Goal: Task Accomplishment & Management: Complete application form

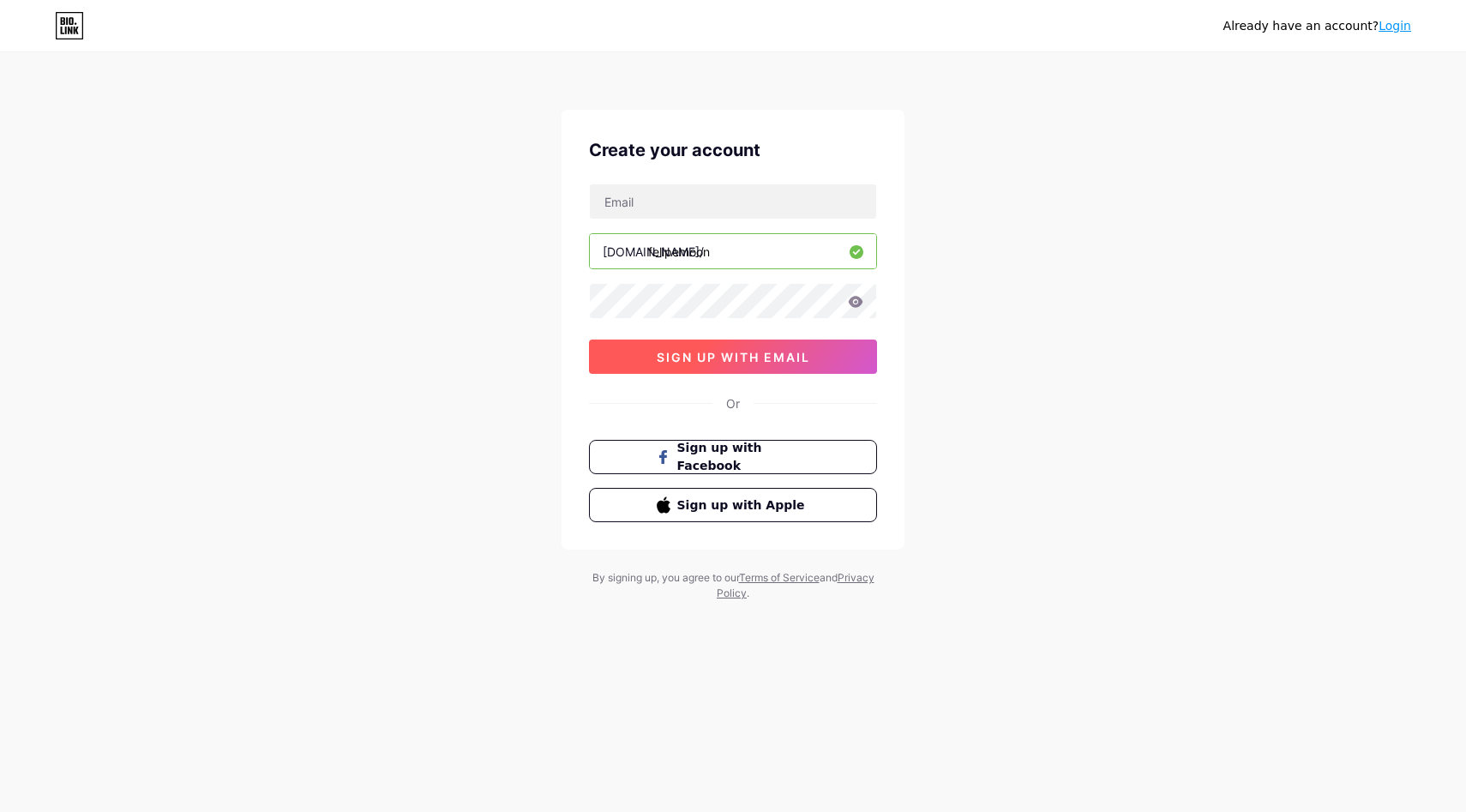
click at [728, 365] on button "sign up with email" at bounding box center [733, 356] width 288 height 35
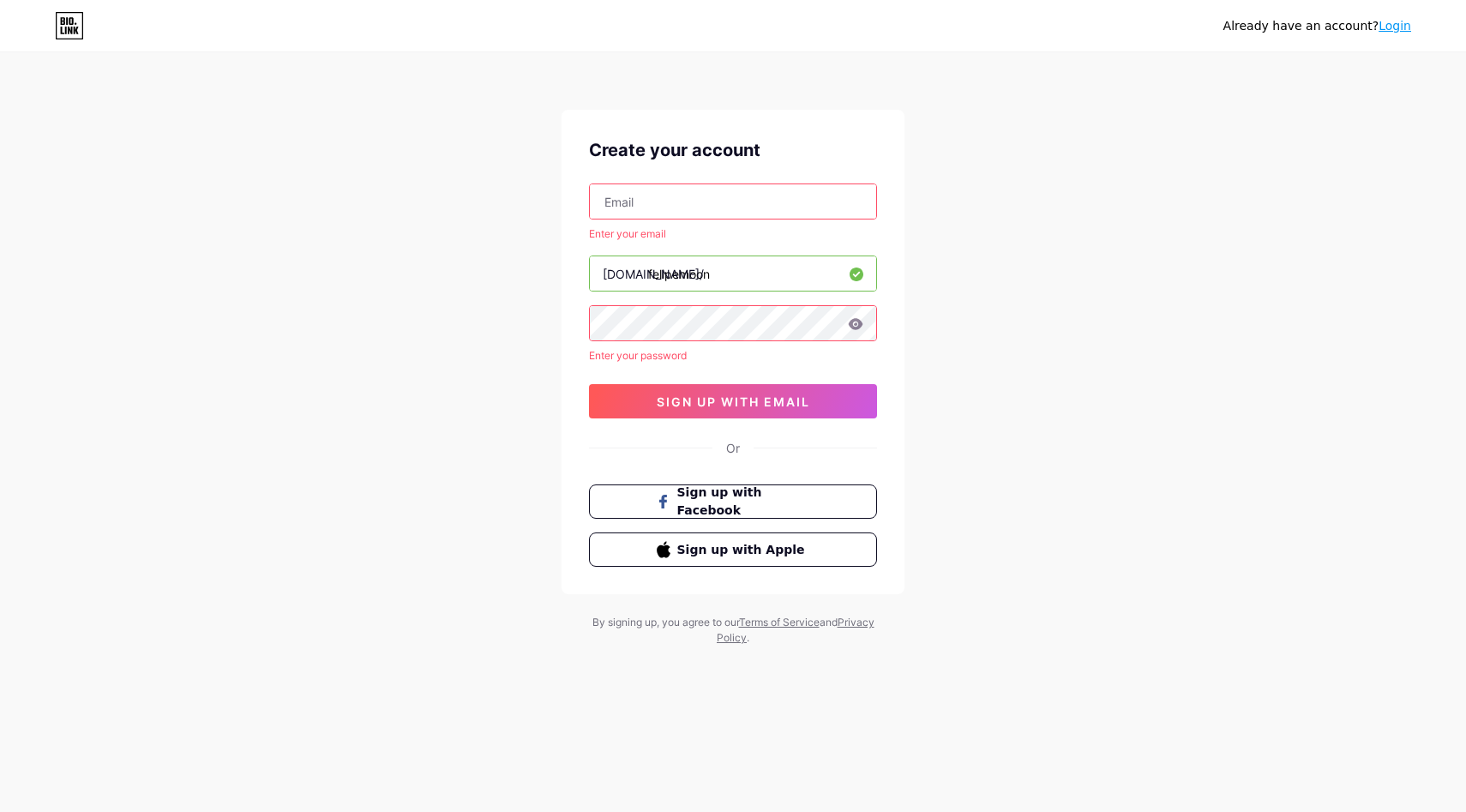
click at [737, 212] on input "text" at bounding box center [732, 201] width 286 height 35
type input "[EMAIL_ADDRESS][DOMAIN_NAME]"
click at [721, 407] on span "sign up with email" at bounding box center [733, 401] width 154 height 15
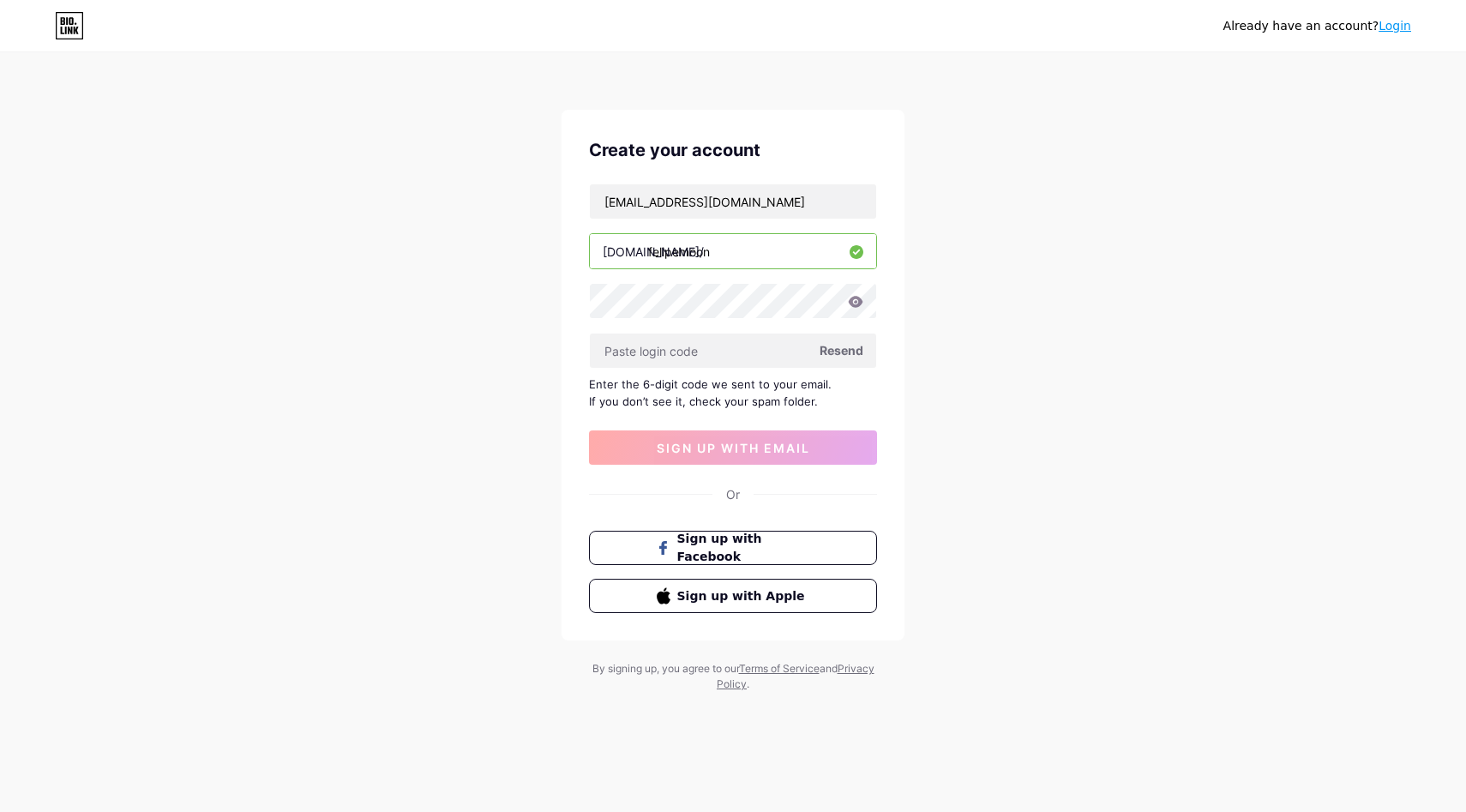
click at [843, 354] on span "Resend" at bounding box center [841, 350] width 44 height 18
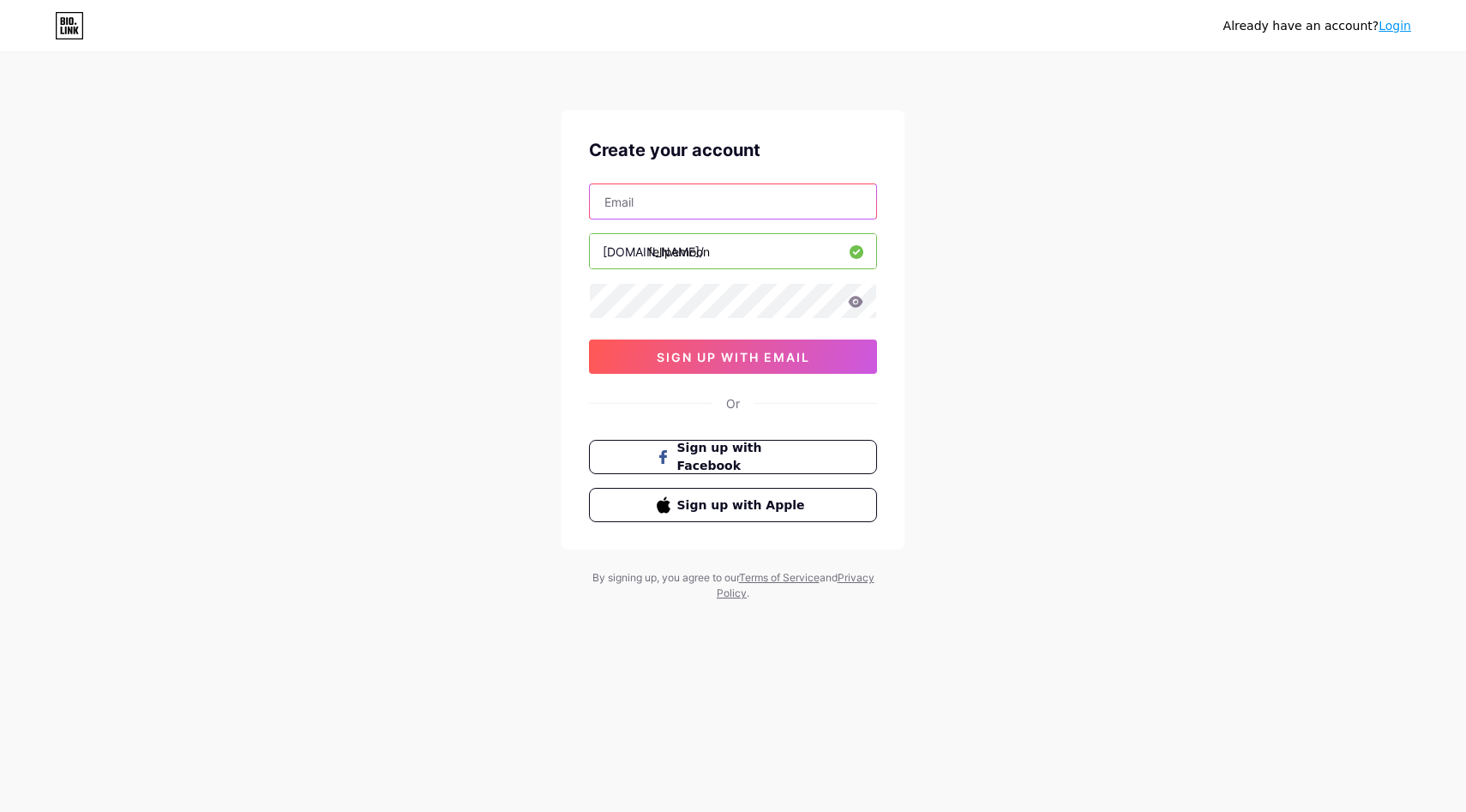
click at [681, 217] on input "text" at bounding box center [732, 201] width 286 height 35
type input "[EMAIL_ADDRESS][DOMAIN_NAME]"
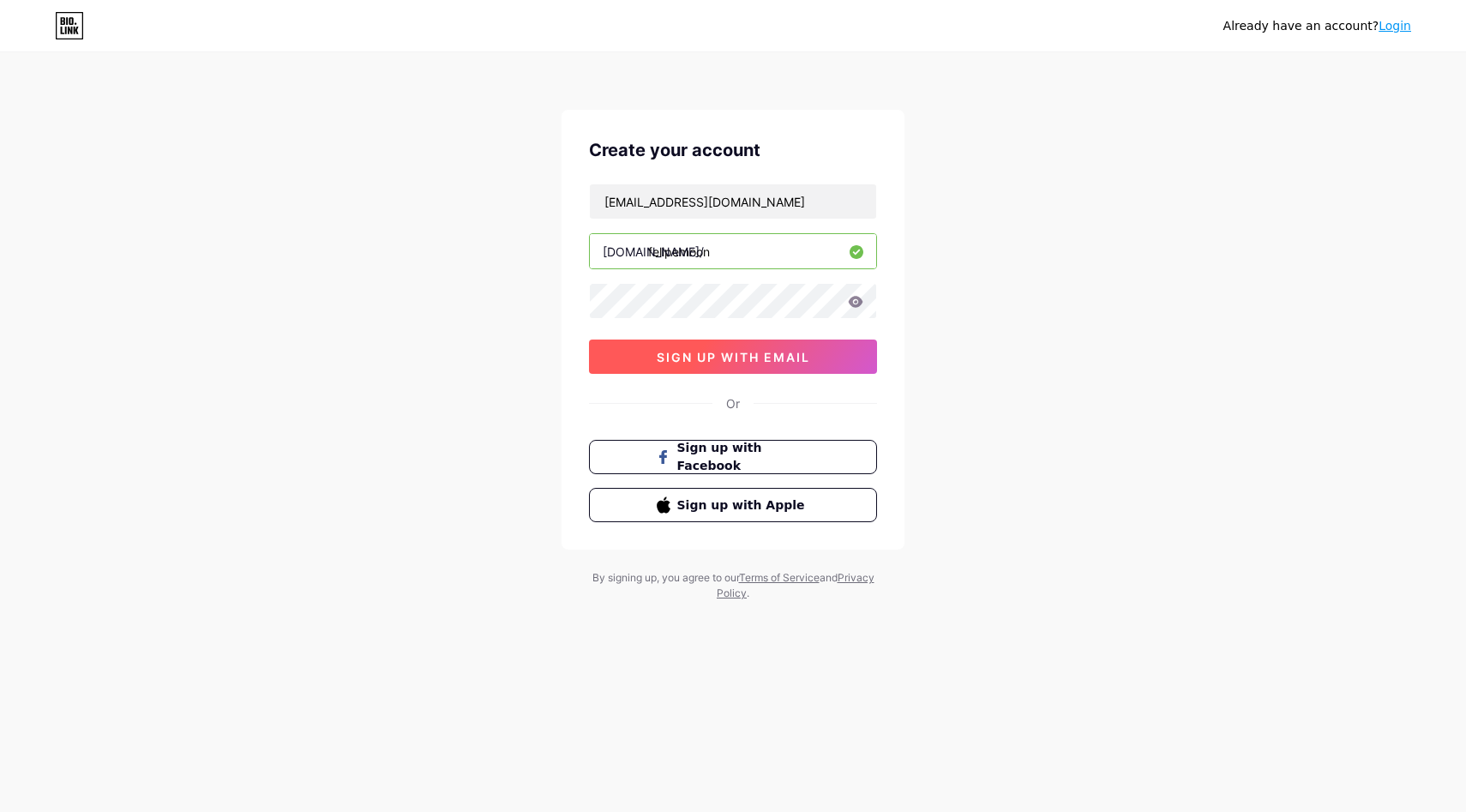
click at [732, 356] on span "sign up with email" at bounding box center [733, 356] width 154 height 15
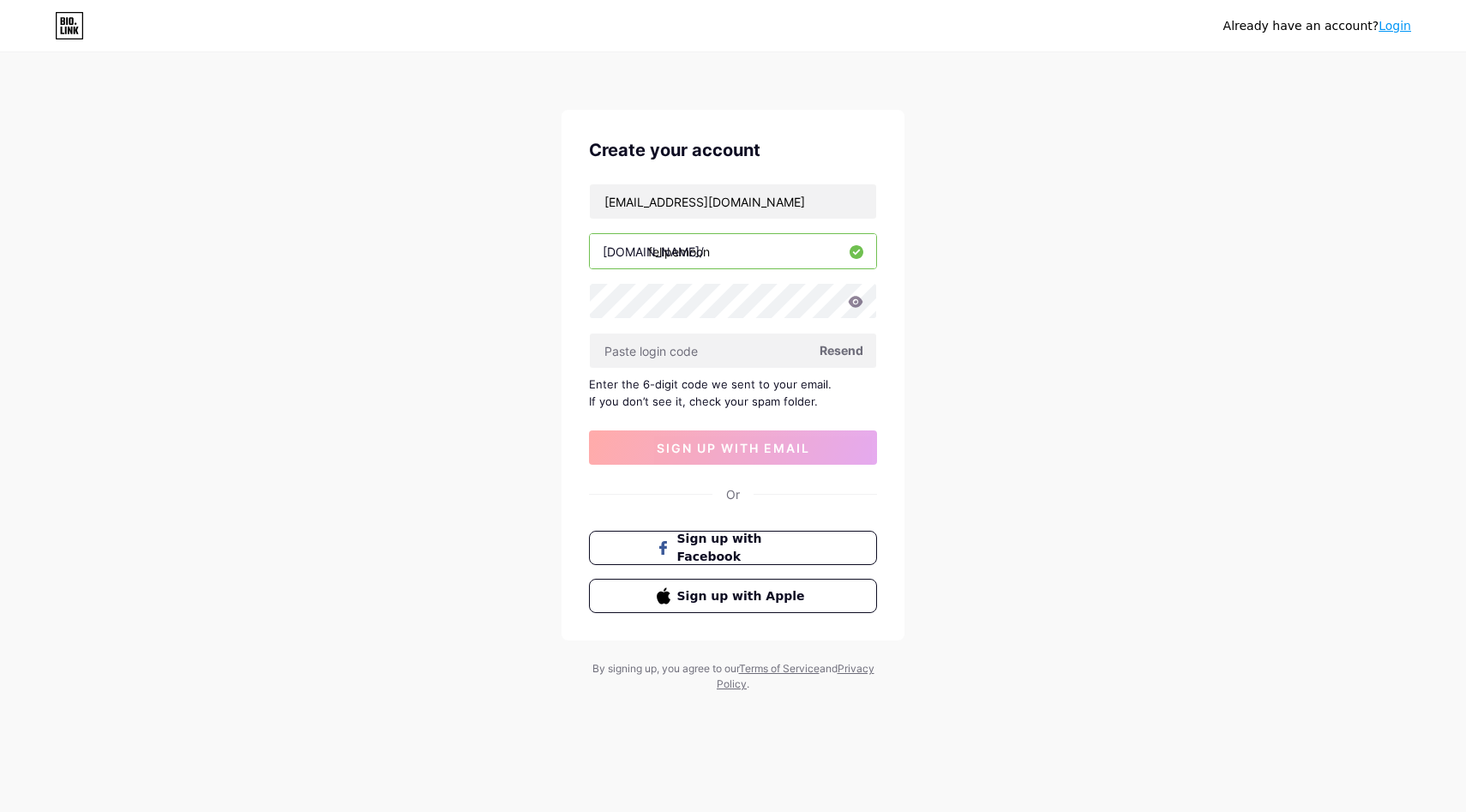
click at [844, 341] on span "Resend" at bounding box center [841, 350] width 44 height 18
click at [844, 343] on span at bounding box center [842, 351] width 24 height 24
click at [844, 343] on span at bounding box center [841, 350] width 19 height 19
click at [837, 350] on span "Resend" at bounding box center [841, 350] width 44 height 18
click at [774, 545] on span "Sign up with Facebook" at bounding box center [744, 548] width 135 height 37
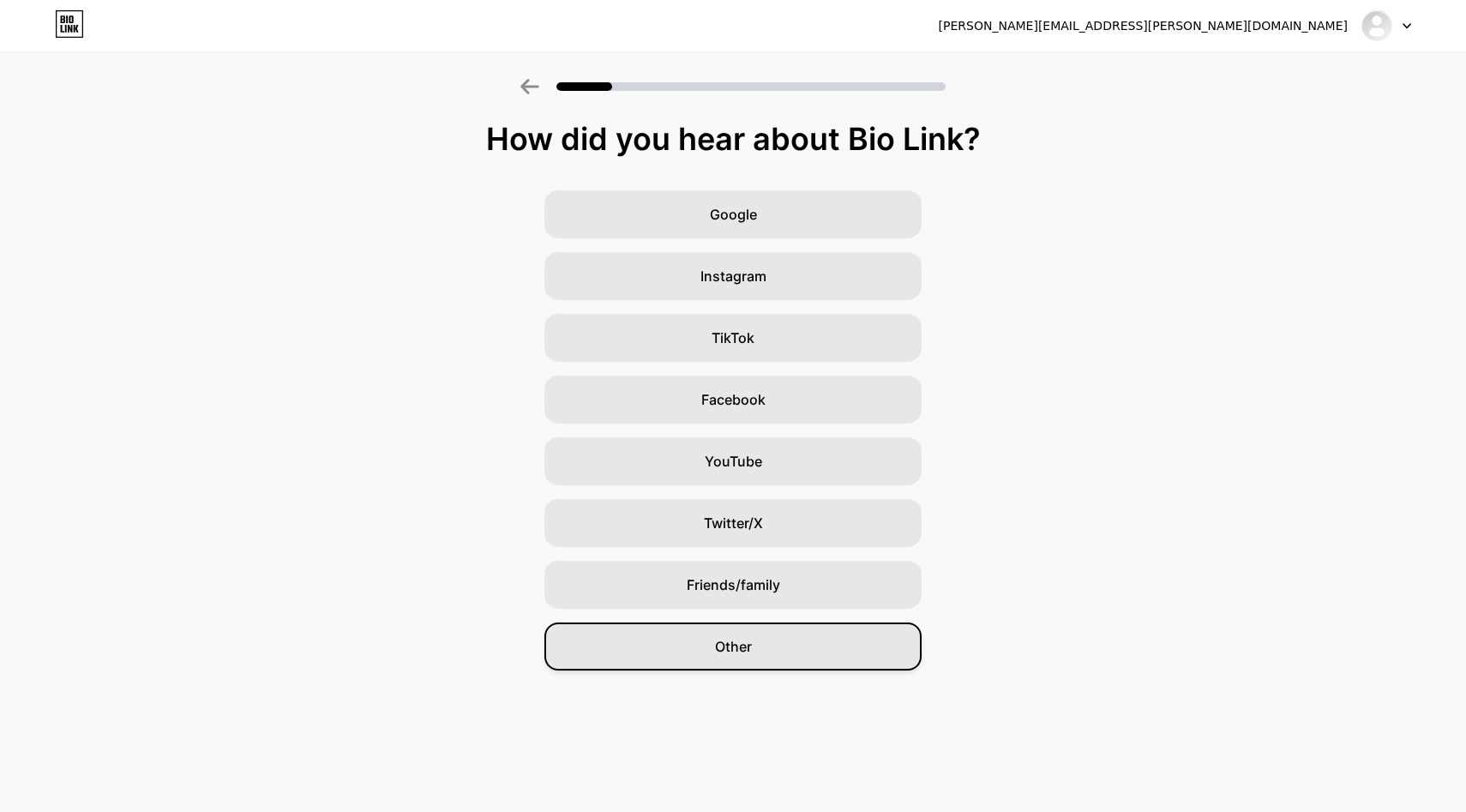
click at [748, 636] on span "Other" at bounding box center [733, 646] width 37 height 21
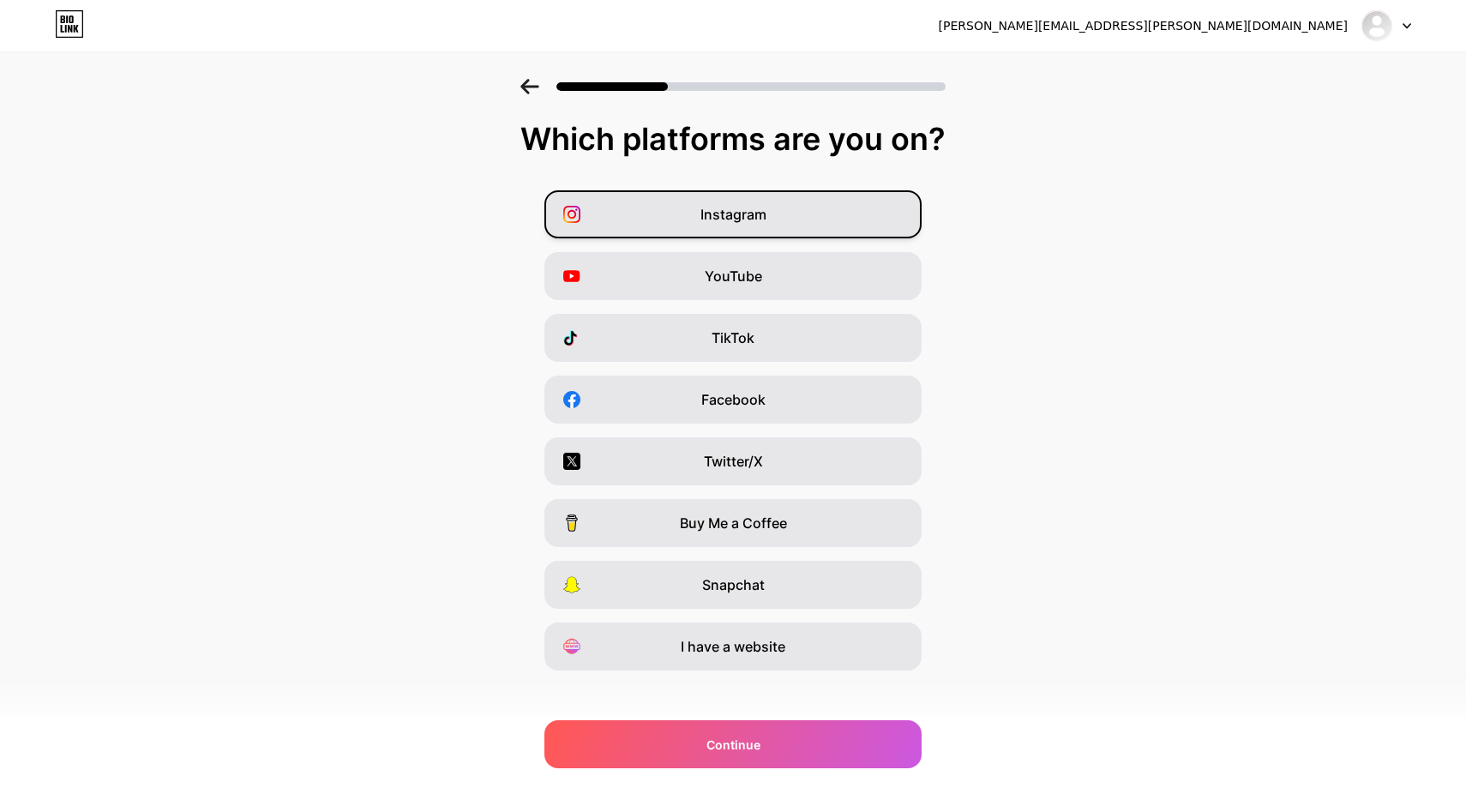
click at [789, 207] on div "Instagram" at bounding box center [733, 214] width 377 height 48
click at [738, 281] on span "YouTube" at bounding box center [733, 275] width 57 height 21
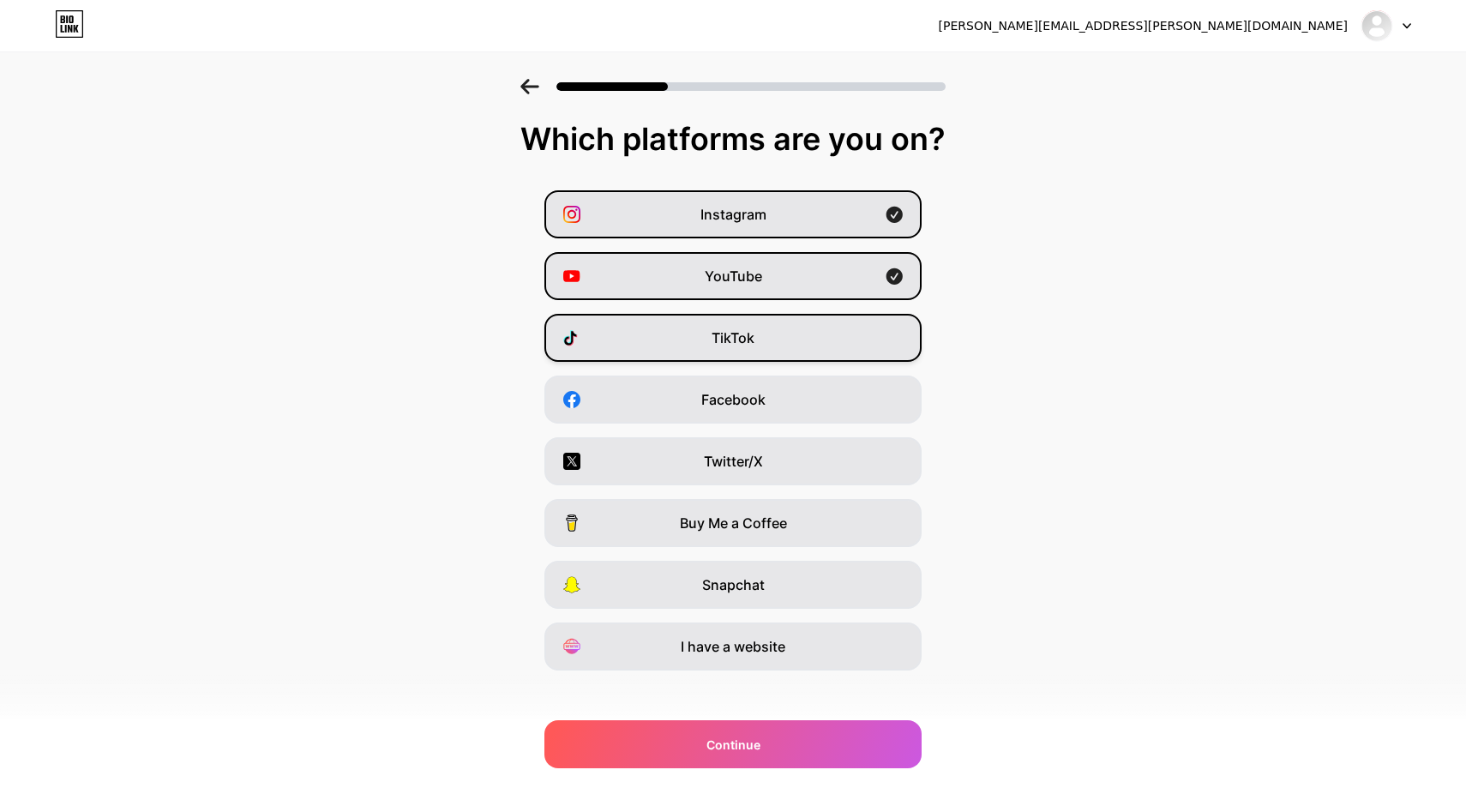
click at [741, 334] on span "TikTok" at bounding box center [732, 338] width 43 height 21
click at [747, 392] on span "Facebook" at bounding box center [733, 399] width 64 height 21
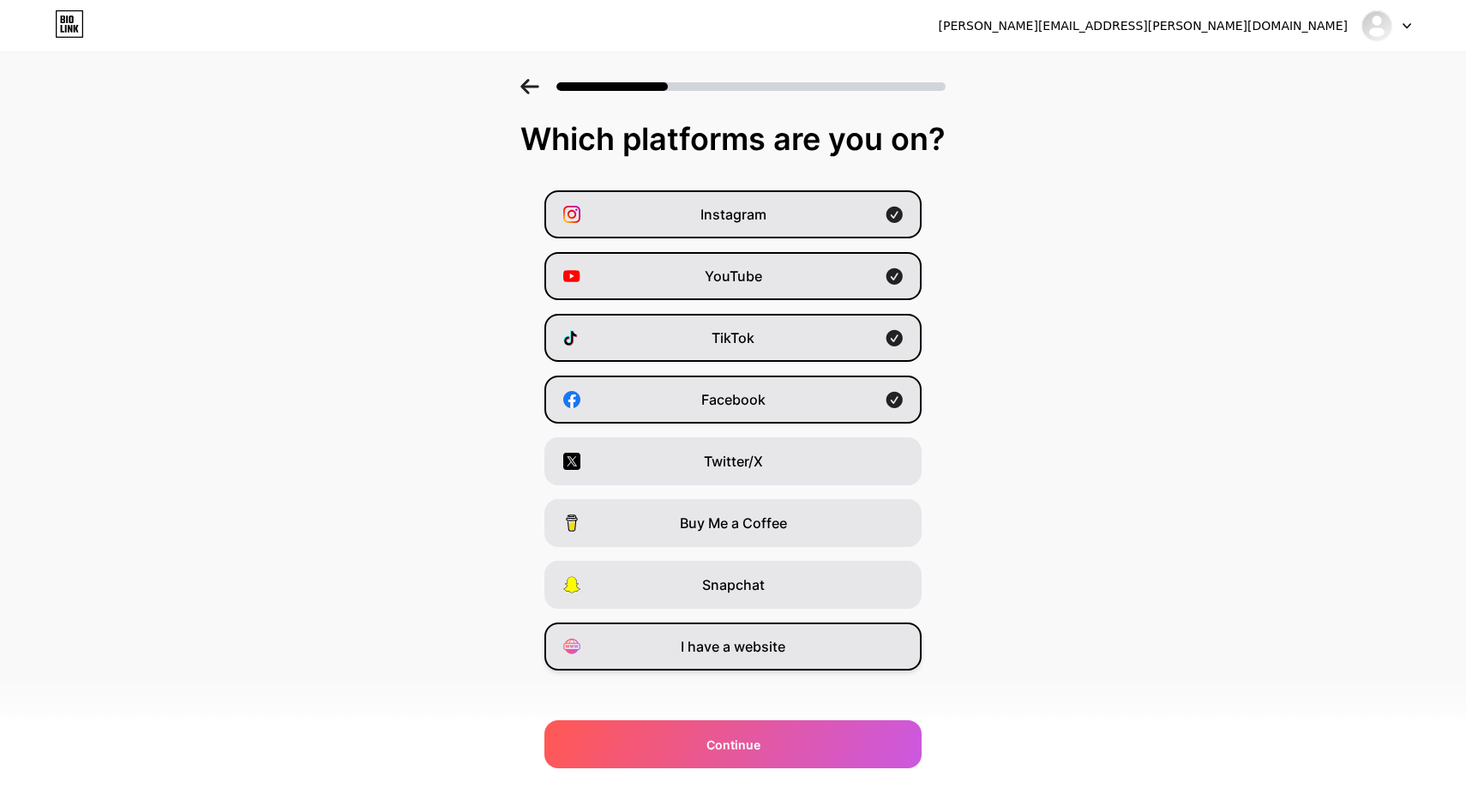
click at [735, 640] on span "I have a website" at bounding box center [733, 646] width 105 height 21
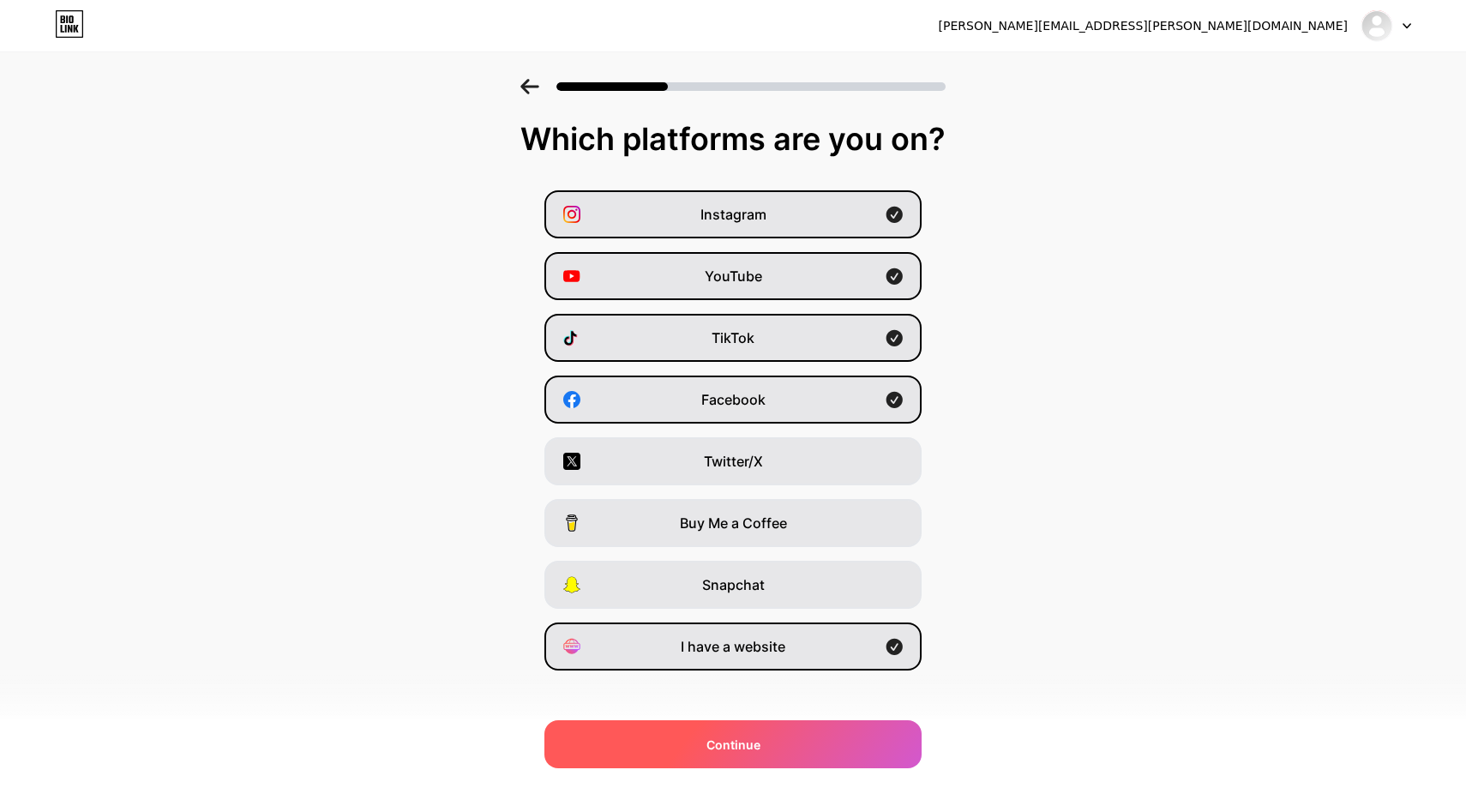
click at [703, 735] on div "Continue" at bounding box center [733, 744] width 377 height 48
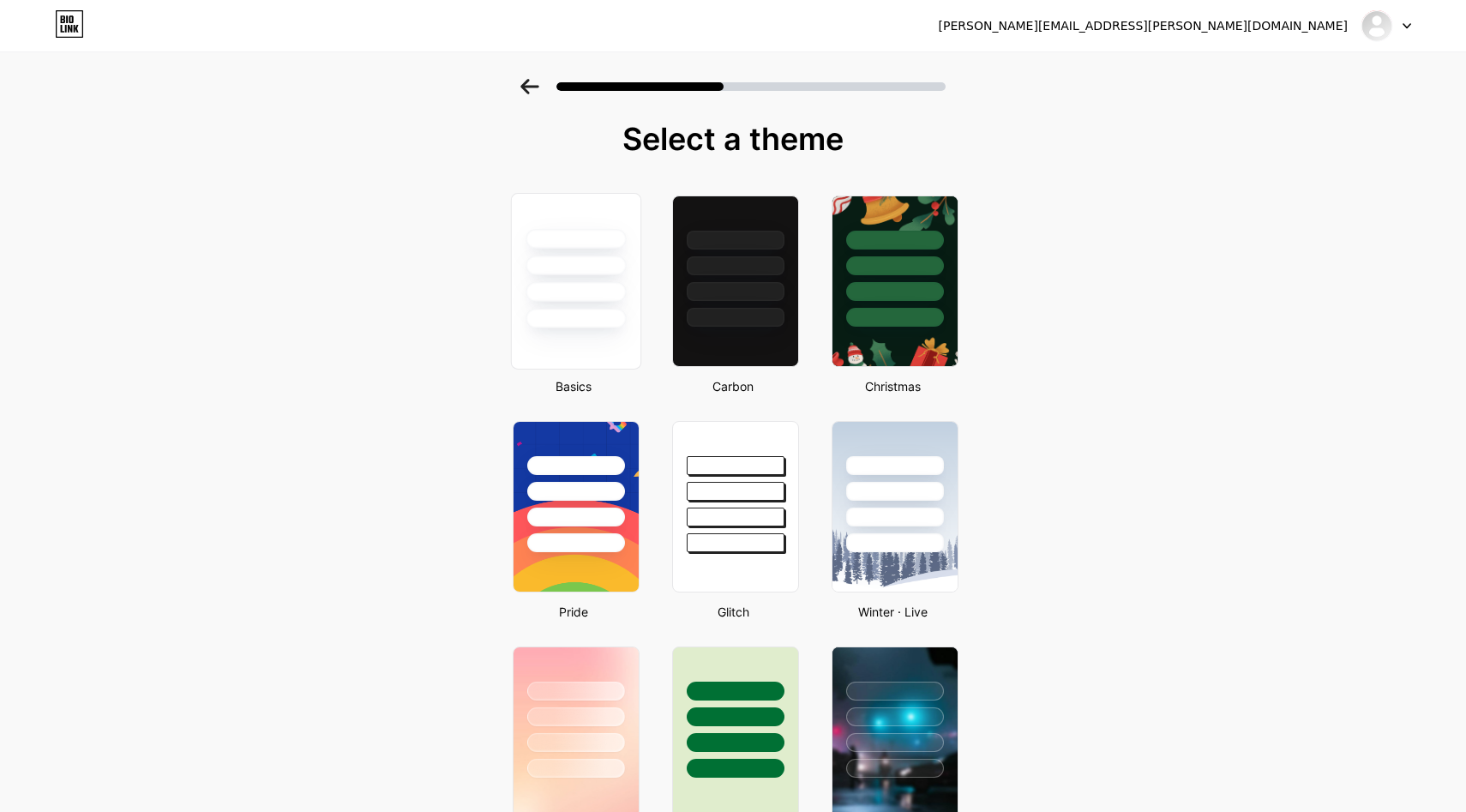
click at [596, 298] on div at bounding box center [575, 292] width 100 height 20
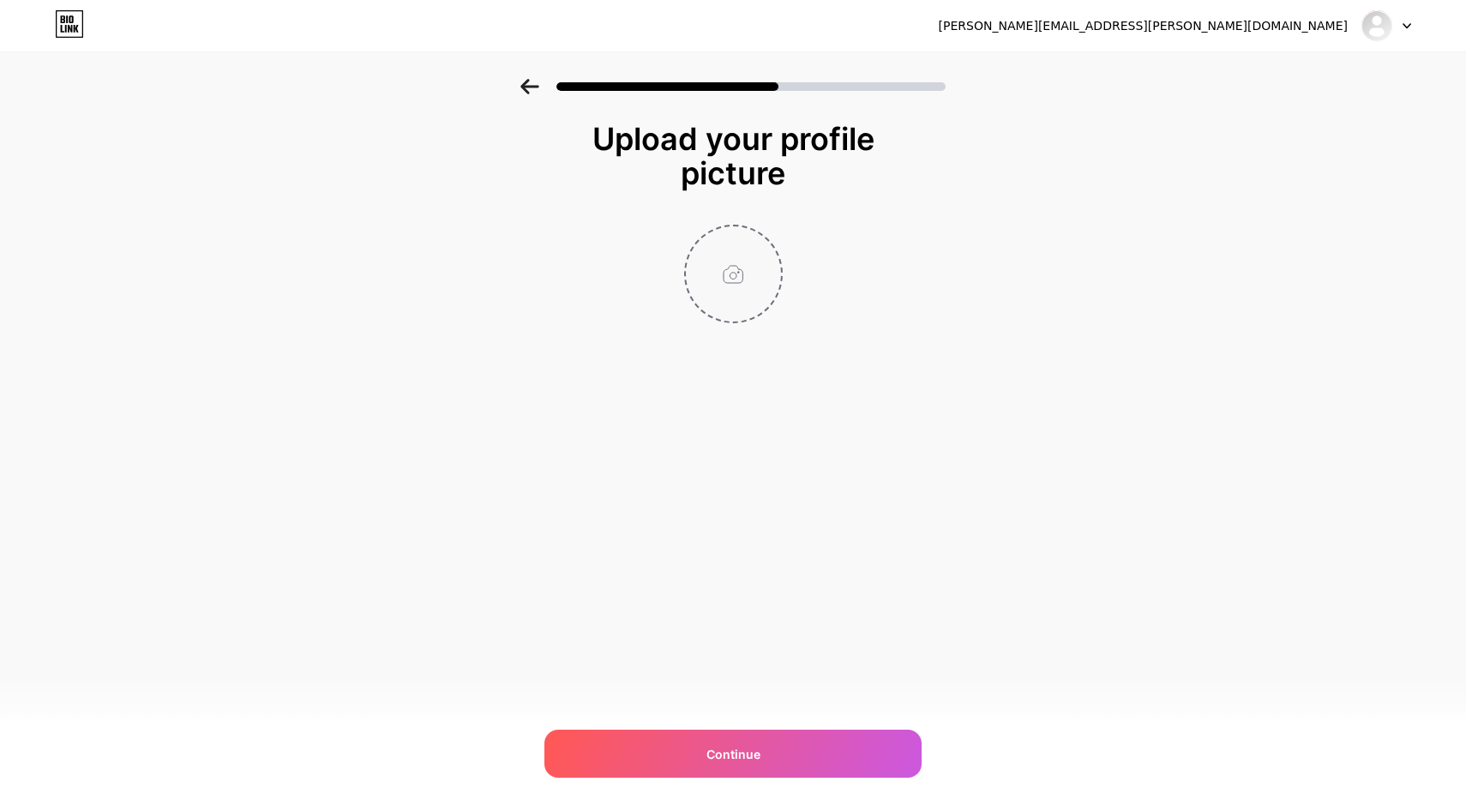
click at [731, 296] on input "file" at bounding box center [733, 273] width 95 height 95
type input "C:\fakepath\SAME.png"
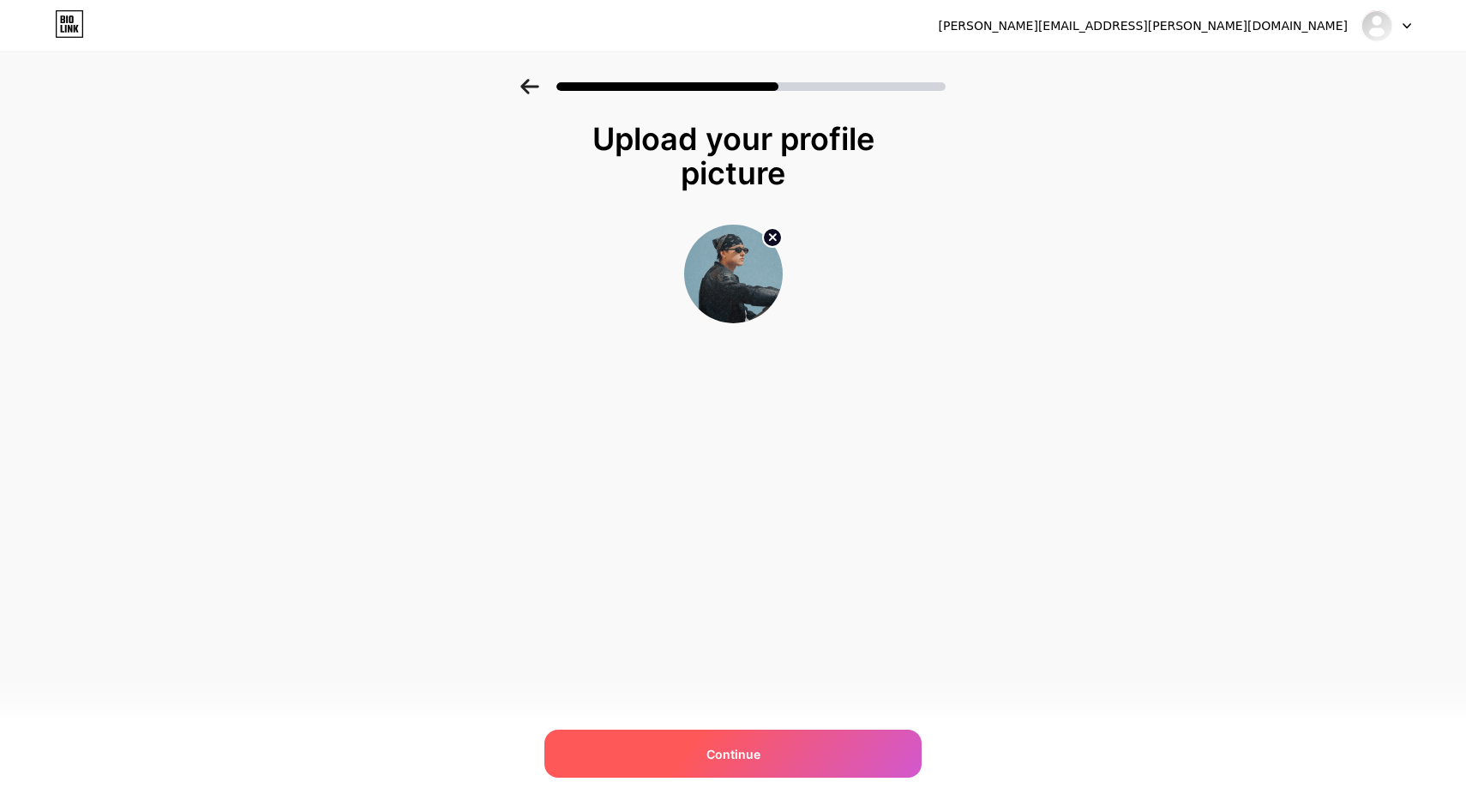
click at [747, 748] on span "Continue" at bounding box center [733, 754] width 54 height 18
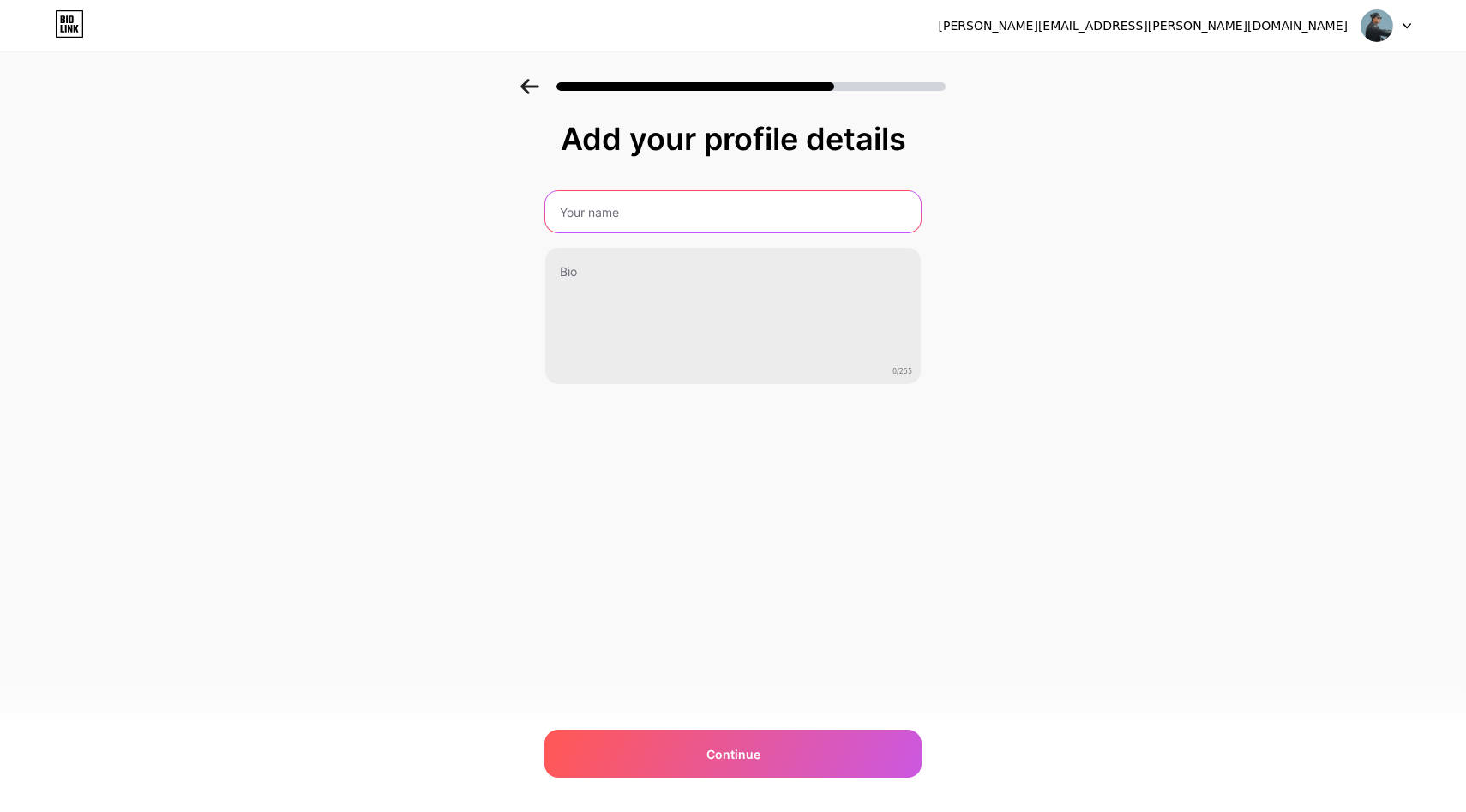
click at [764, 211] on input "text" at bounding box center [732, 212] width 375 height 42
type input "Felipe Moon"
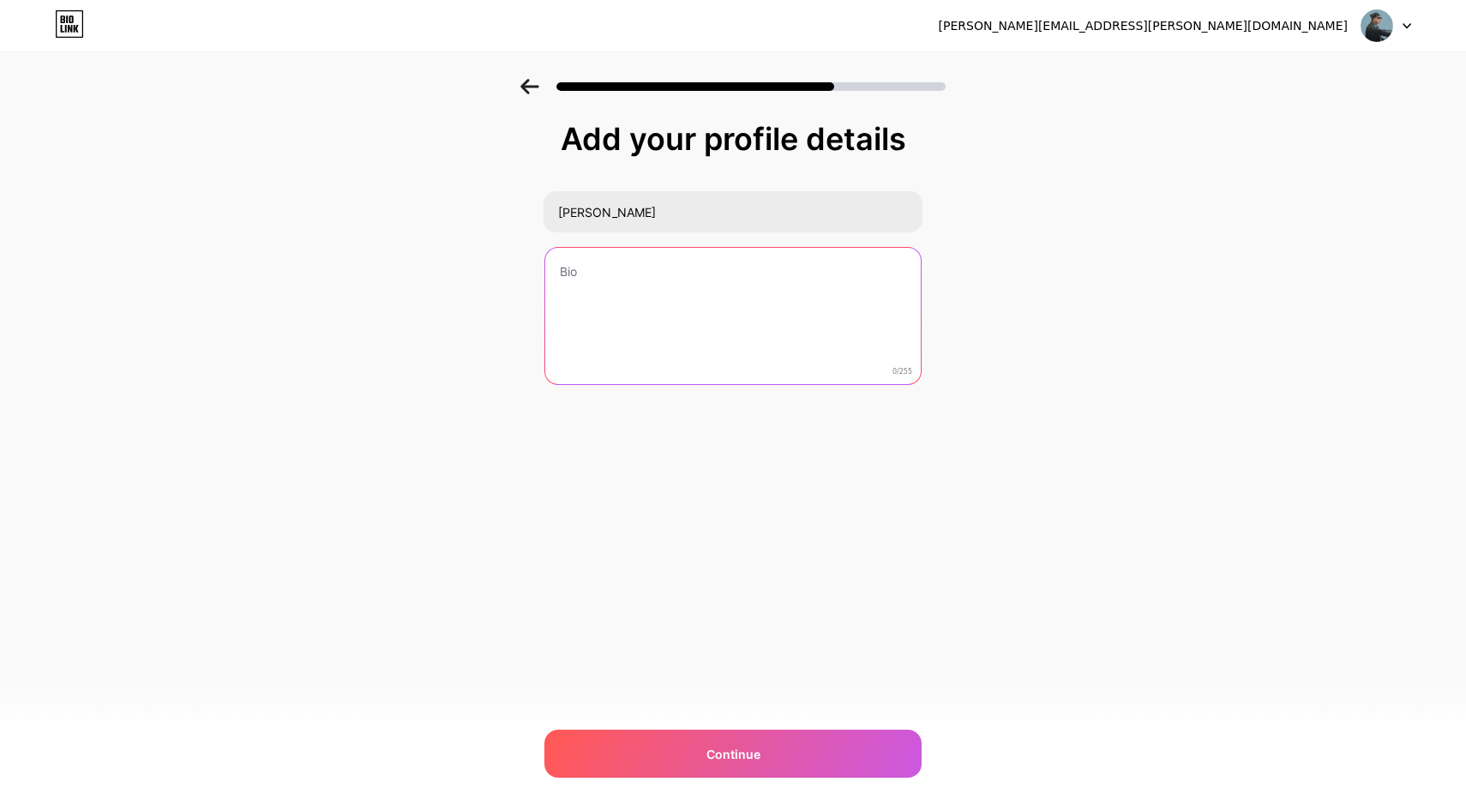
click at [716, 280] on textarea at bounding box center [732, 316] width 375 height 138
type textarea "p"
paste textarea "https://linktw.in/qEcYWZ"
paste textarea "©"
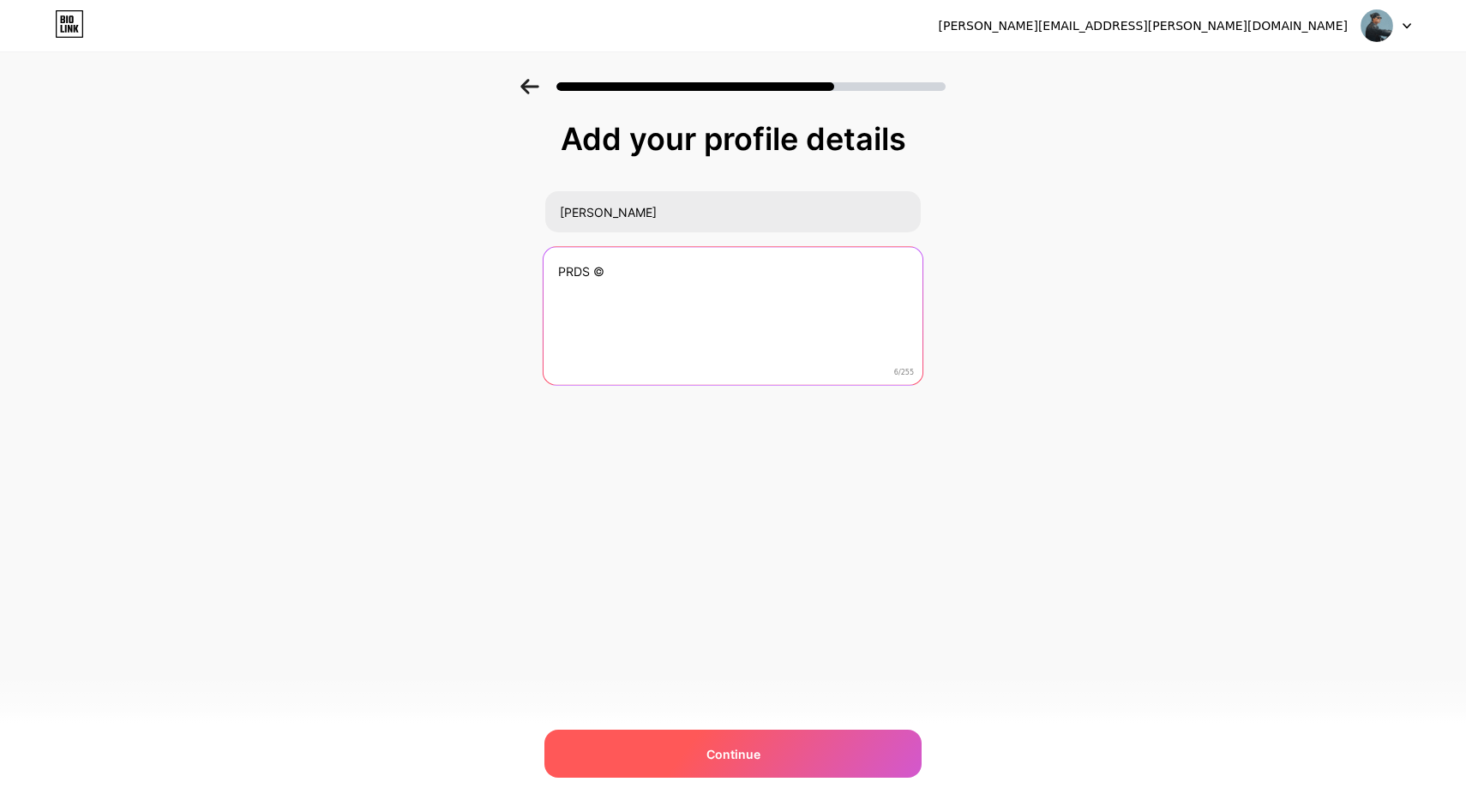
type textarea "PRDS ©"
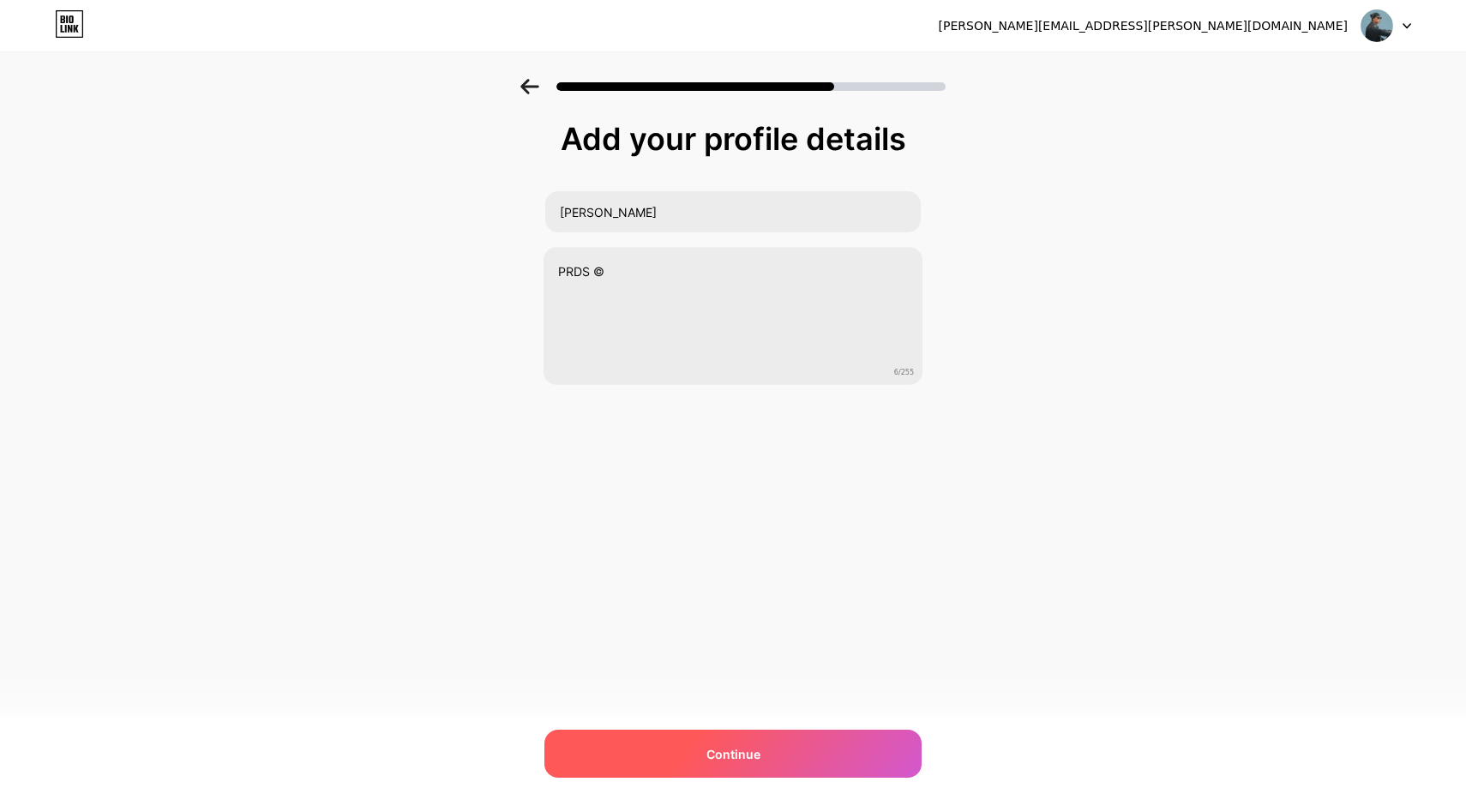
click at [729, 741] on div "Continue" at bounding box center [733, 753] width 377 height 48
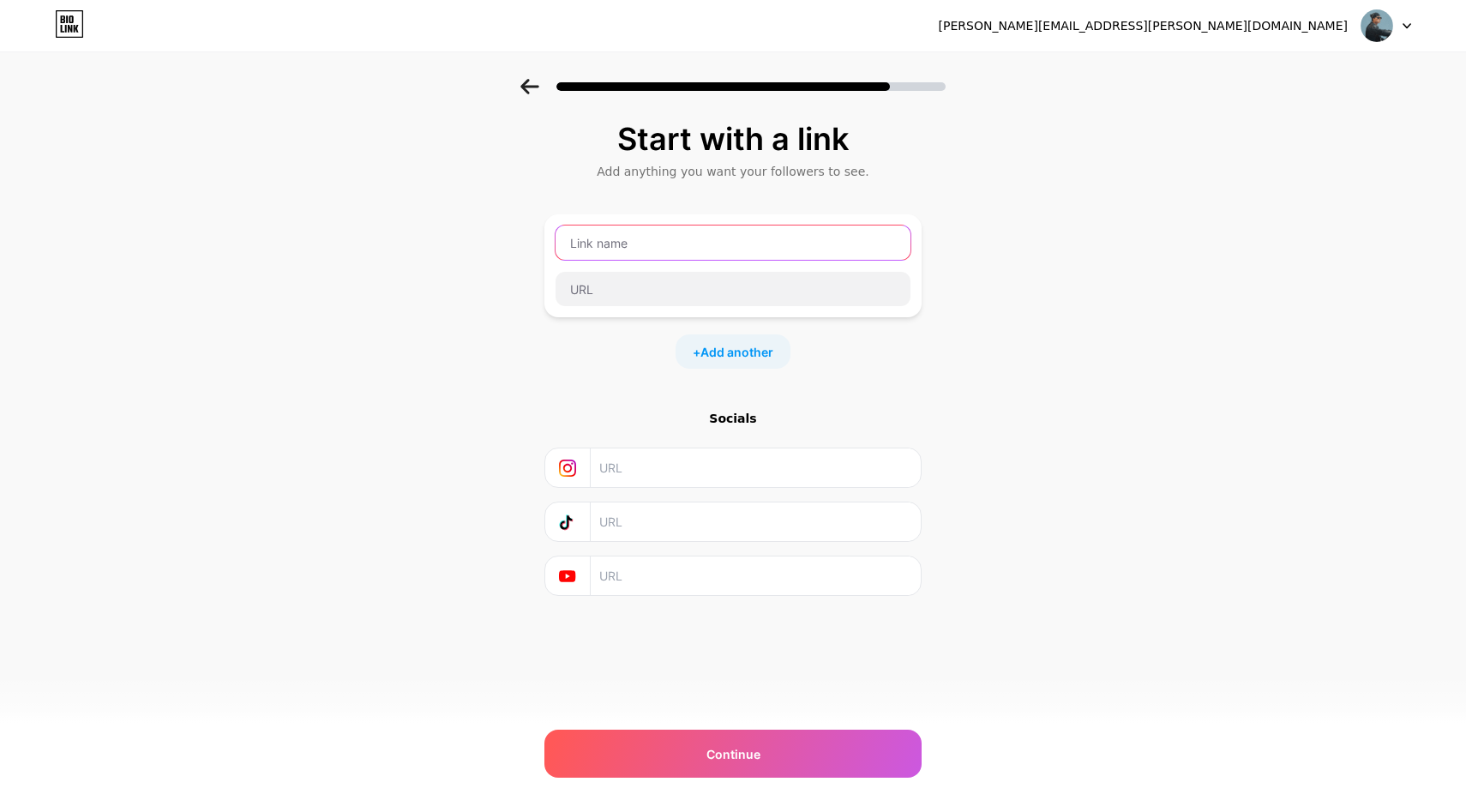
click at [645, 247] on input "text" at bounding box center [733, 243] width 355 height 35
click at [532, 366] on div "Start with a link Add anything you want your followers to see. + Add another So…" at bounding box center [733, 380] width 1466 height 602
click at [615, 240] on input "text" at bounding box center [733, 243] width 355 height 35
click at [650, 460] on input "text" at bounding box center [755, 467] width 311 height 39
click at [631, 577] on input "text" at bounding box center [755, 575] width 311 height 39
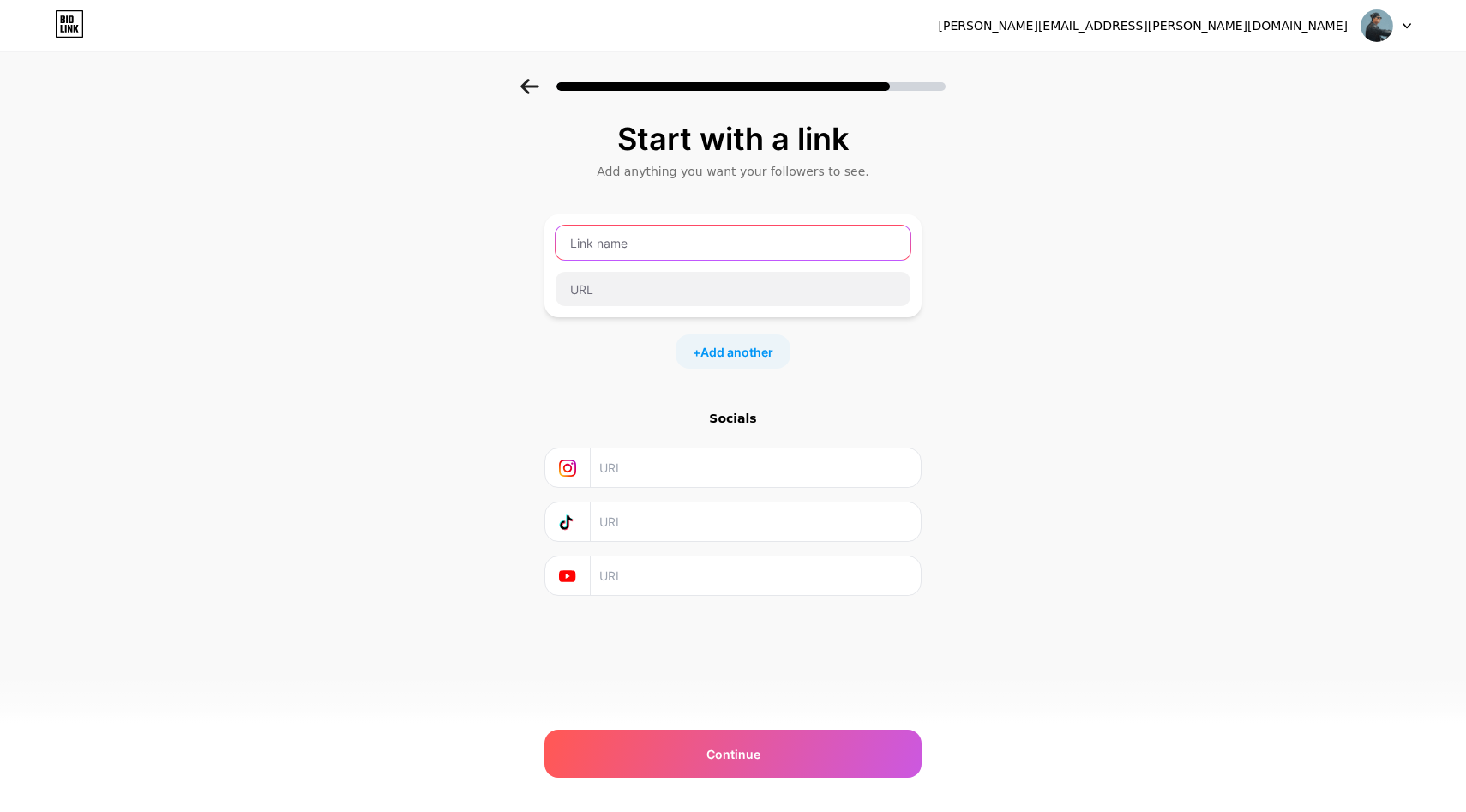
click at [725, 251] on input "text" at bounding box center [733, 243] width 355 height 35
type input "b"
type input "Bora Bora (Visualizer)"
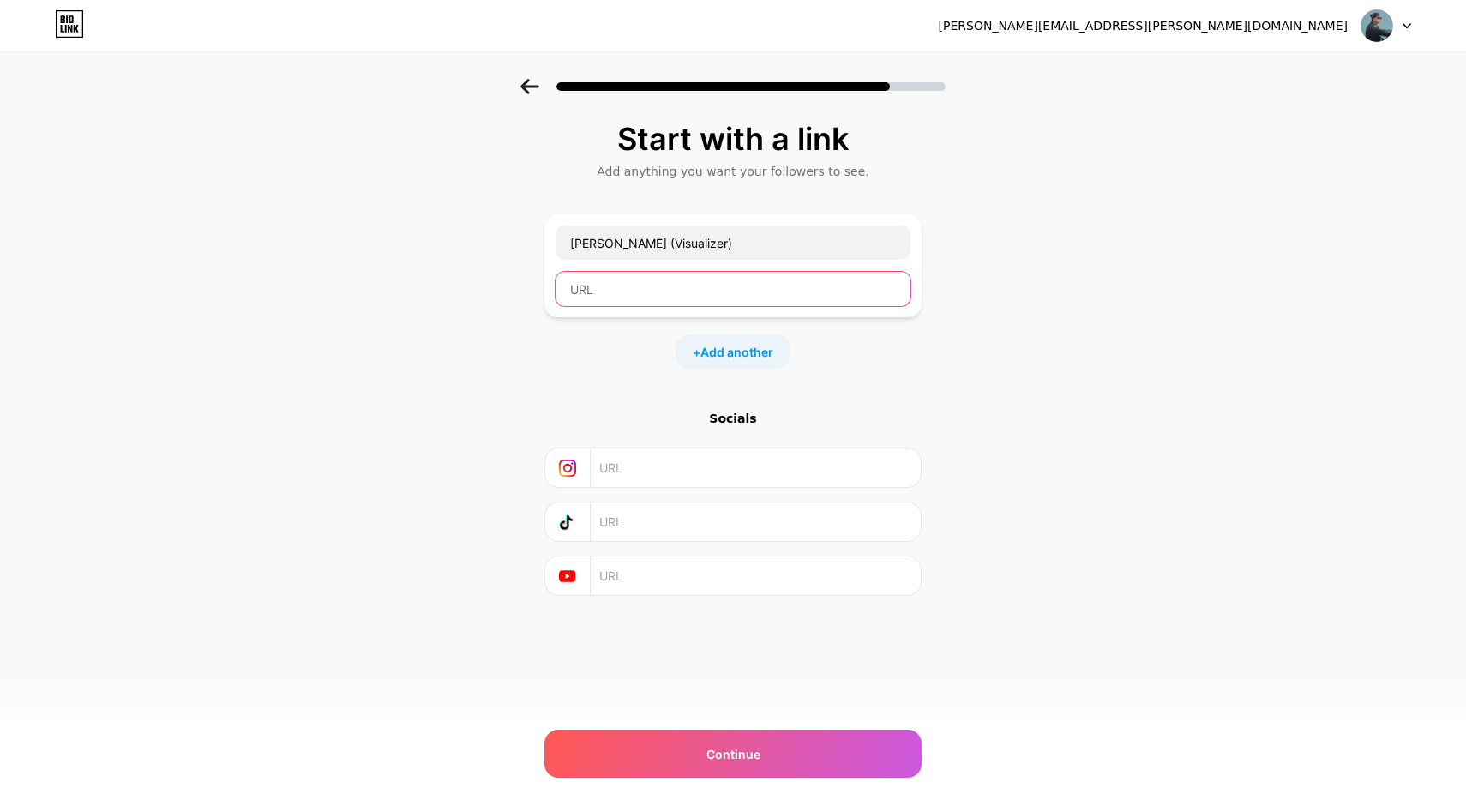
click at [697, 292] on input "text" at bounding box center [733, 288] width 355 height 35
paste input "https://www.youtube.com/watch?v=fWJf5HDaJcg&list=RDfWJf5HDaJcg&start_radio=1"
type input "https://www.youtube.com/watch?v=fWJf5HDaJcg&list=RDfWJf5HDaJcg&start_radio=1"
click at [834, 398] on div "Start with a link Add anything you want your followers to see. Bora Bora (Visua…" at bounding box center [733, 358] width 377 height 474
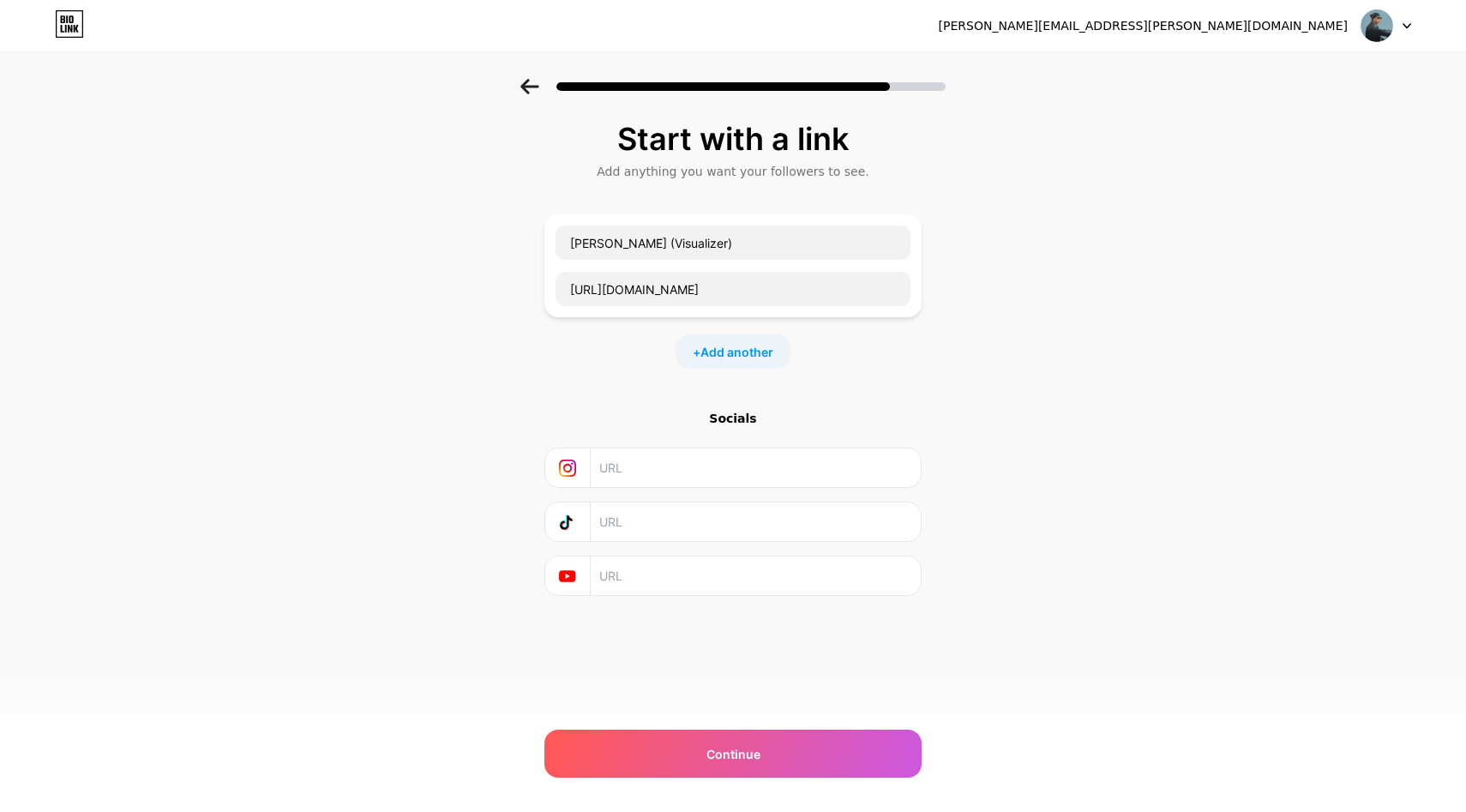
scroll to position [0, 0]
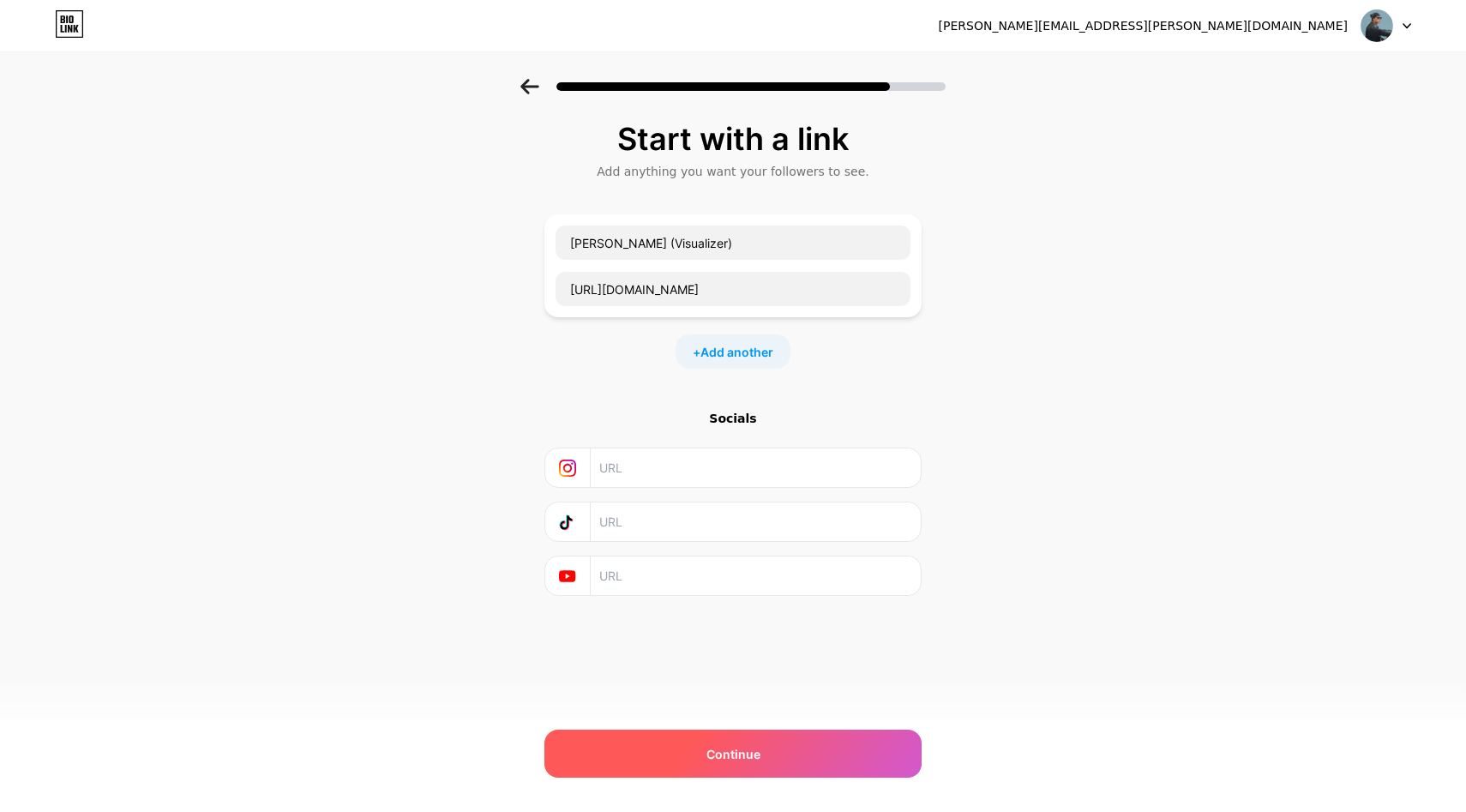
click at [711, 761] on span "Continue" at bounding box center [733, 754] width 54 height 18
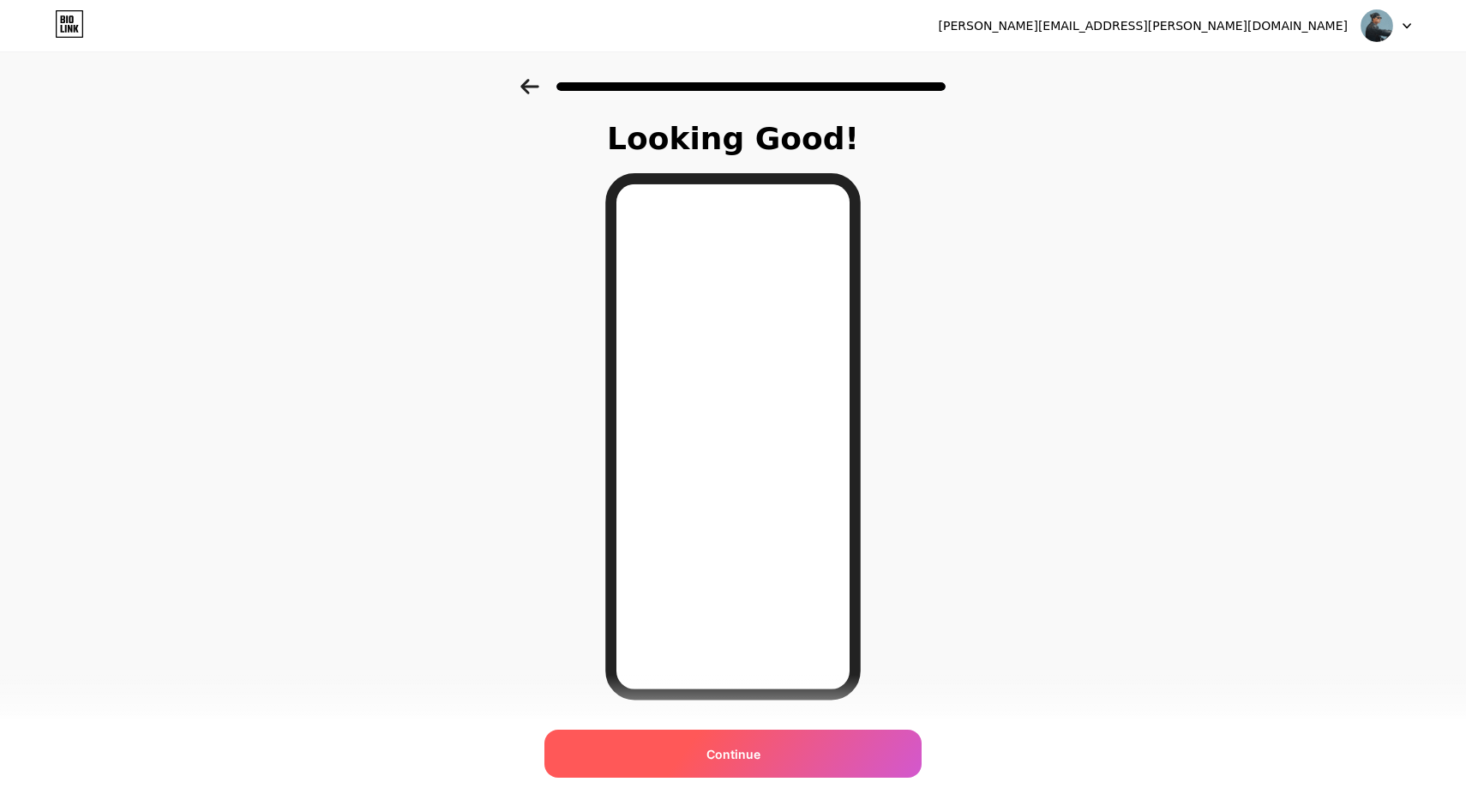
click at [746, 749] on span "Continue" at bounding box center [733, 754] width 54 height 18
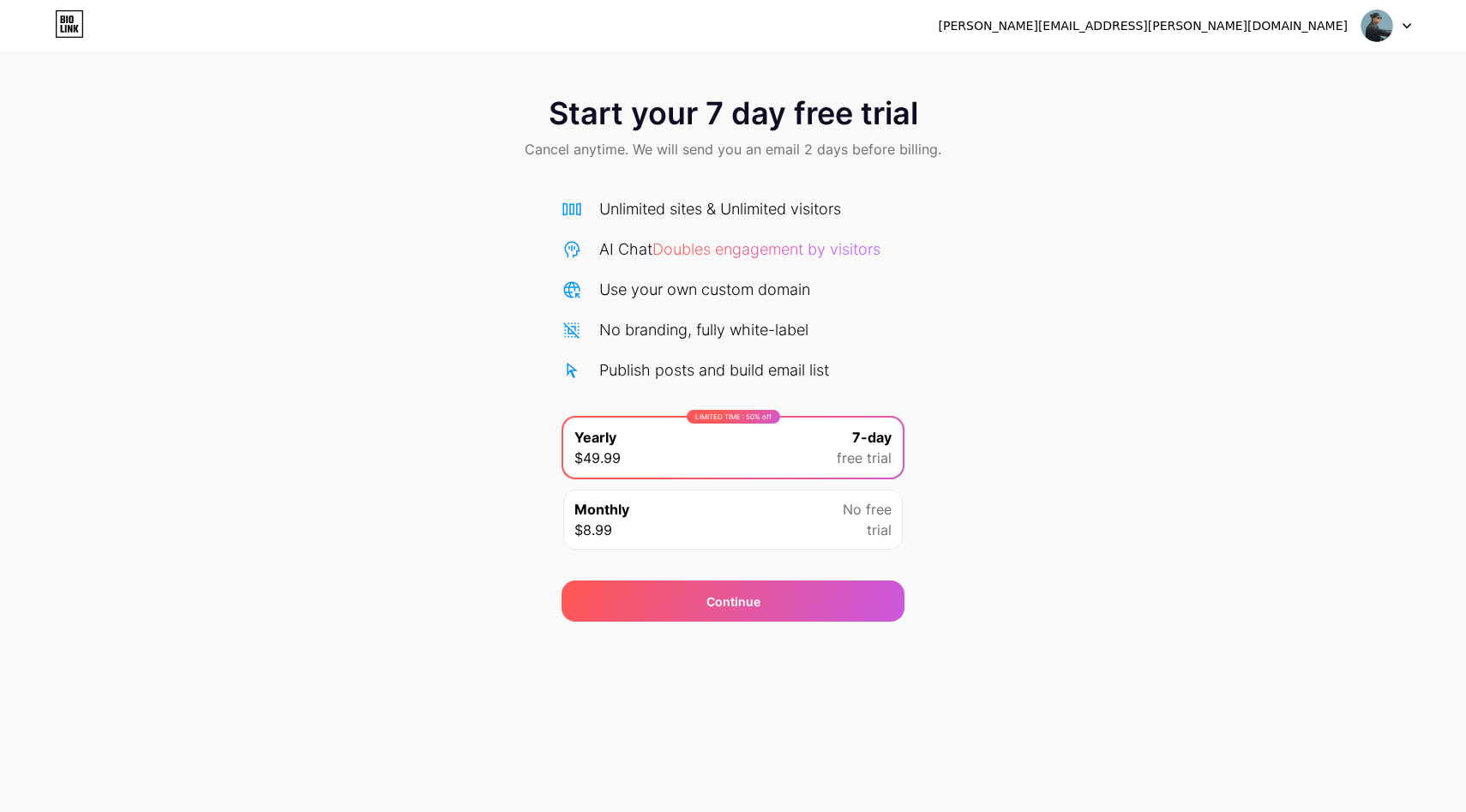
click at [801, 513] on div "Monthly $8.99 No free trial" at bounding box center [733, 519] width 340 height 60
click at [73, 22] on icon at bounding box center [68, 24] width 29 height 28
